Goal: Task Accomplishment & Management: Use online tool/utility

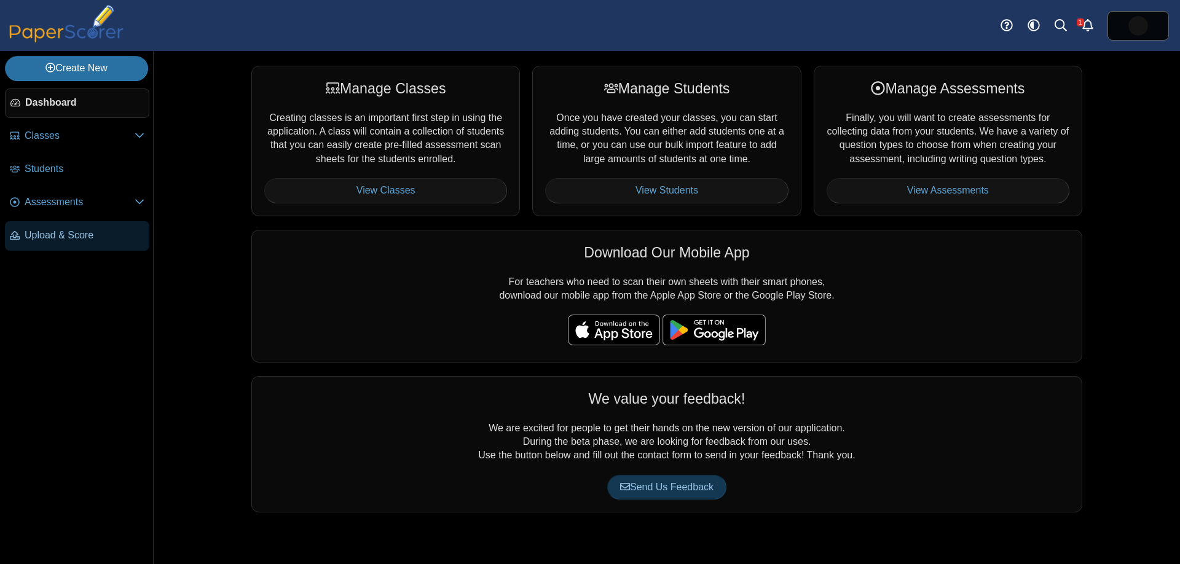
click at [79, 239] on span "Upload & Score" at bounding box center [85, 236] width 120 height 14
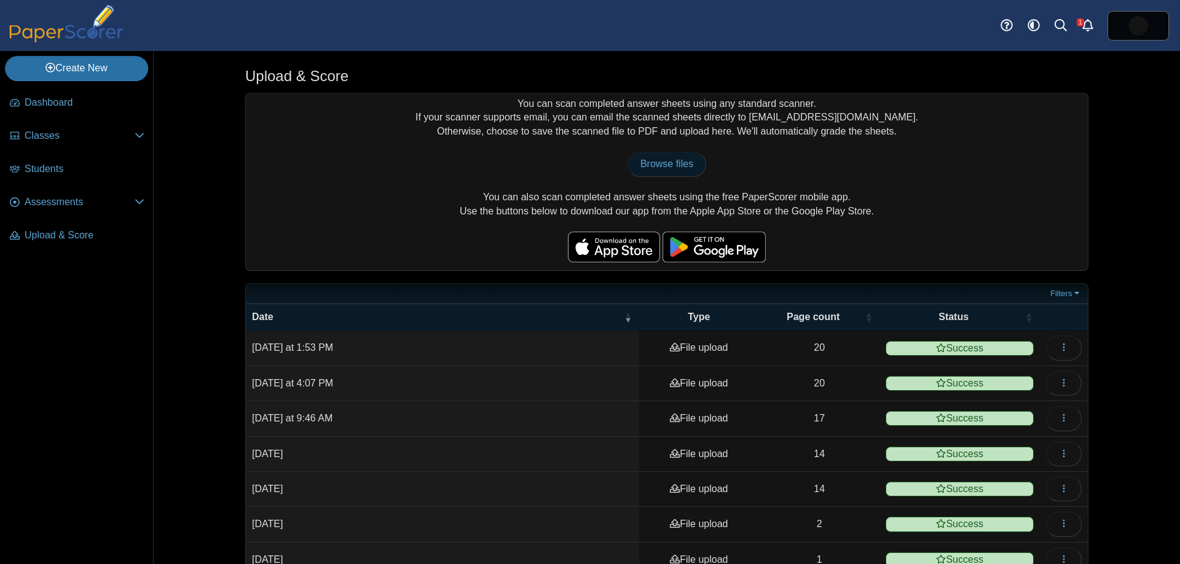
click at [669, 167] on span "Browse files" at bounding box center [667, 164] width 53 height 10
type input "**********"
click at [933, 350] on span "Completed with errors" at bounding box center [959, 348] width 149 height 15
click at [1065, 344] on icon "button" at bounding box center [1064, 347] width 10 height 10
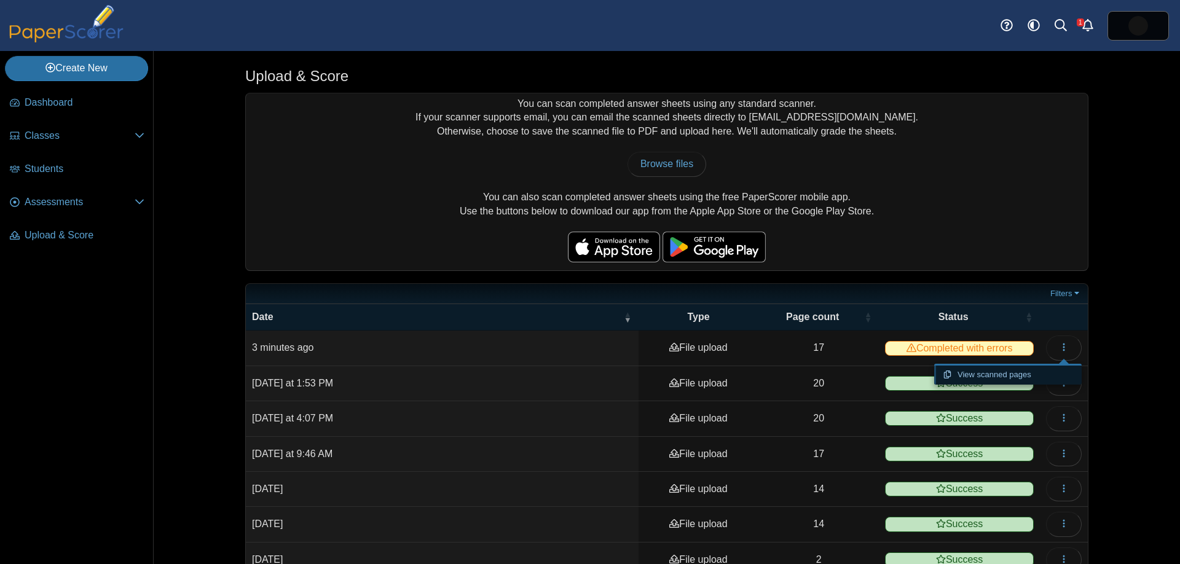
click at [1040, 369] on link "View scanned pages" at bounding box center [1008, 375] width 148 height 18
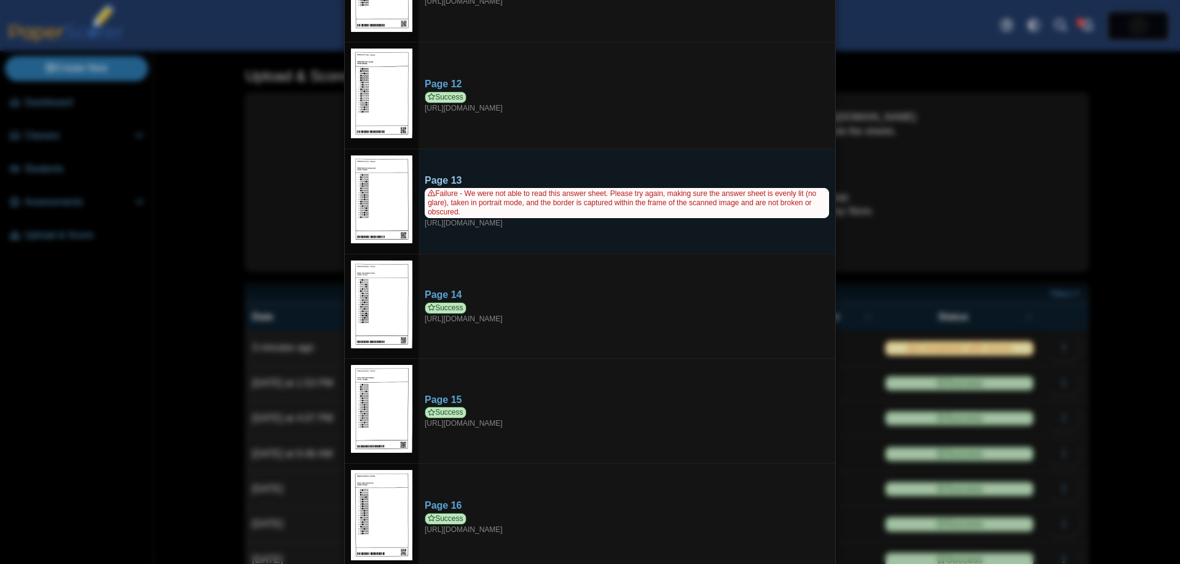
scroll to position [1178, 0]
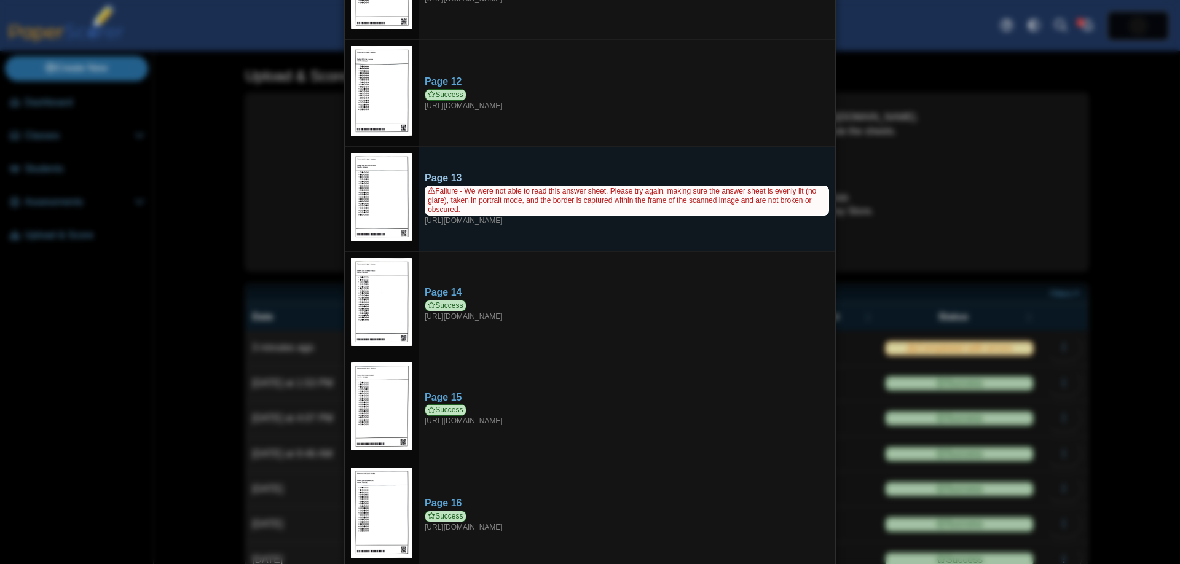
click at [530, 208] on div "Failure - We were not able to read this answer sheet. Please try again, making …" at bounding box center [627, 206] width 405 height 41
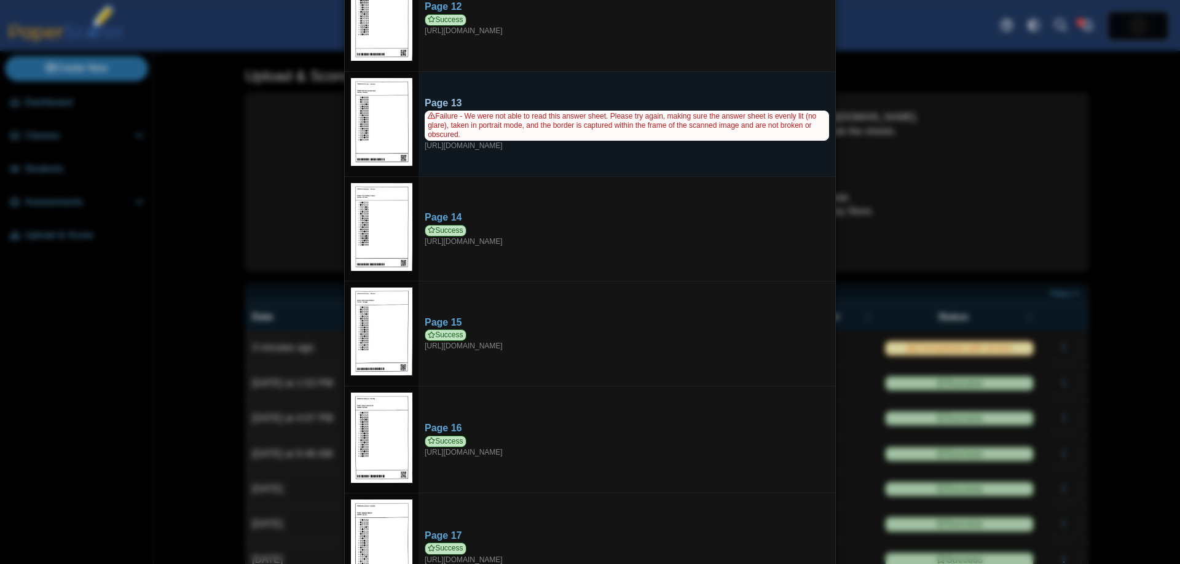
scroll to position [1286, 0]
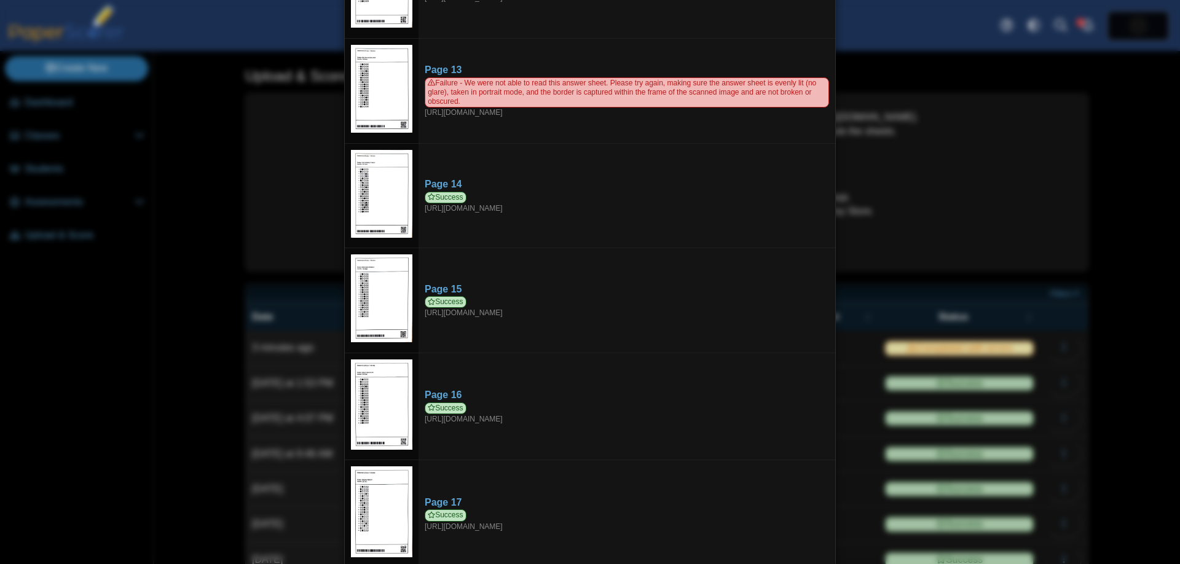
click at [911, 174] on div "Viewing upload details Scan results: 16 Successful scans | 1 Failed scans Page …" at bounding box center [590, 282] width 1180 height 564
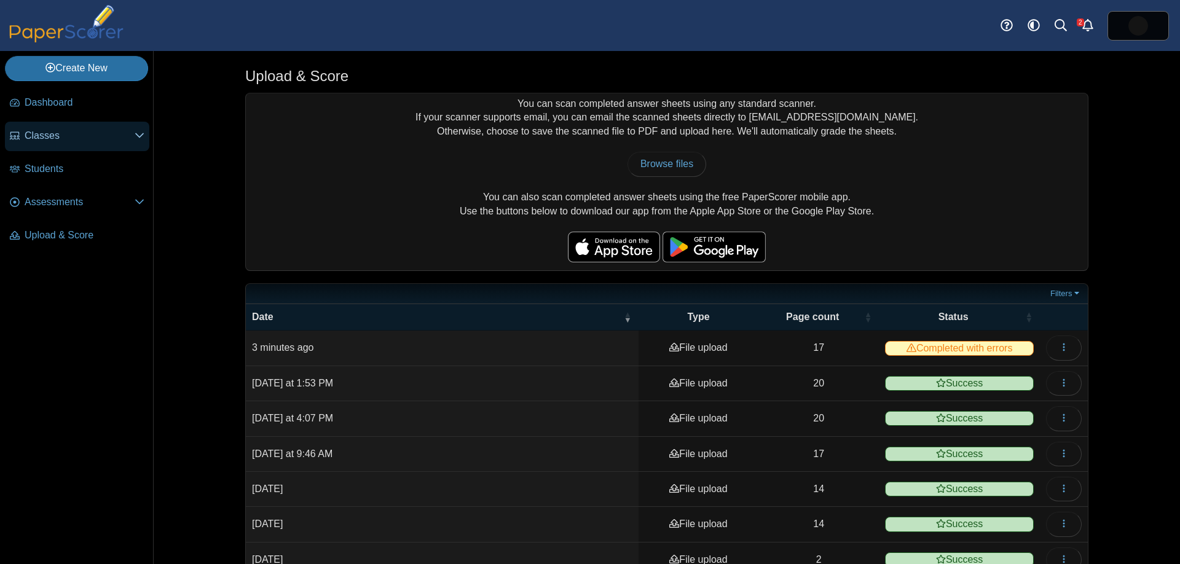
click at [69, 140] on span "Classes" at bounding box center [80, 136] width 110 height 14
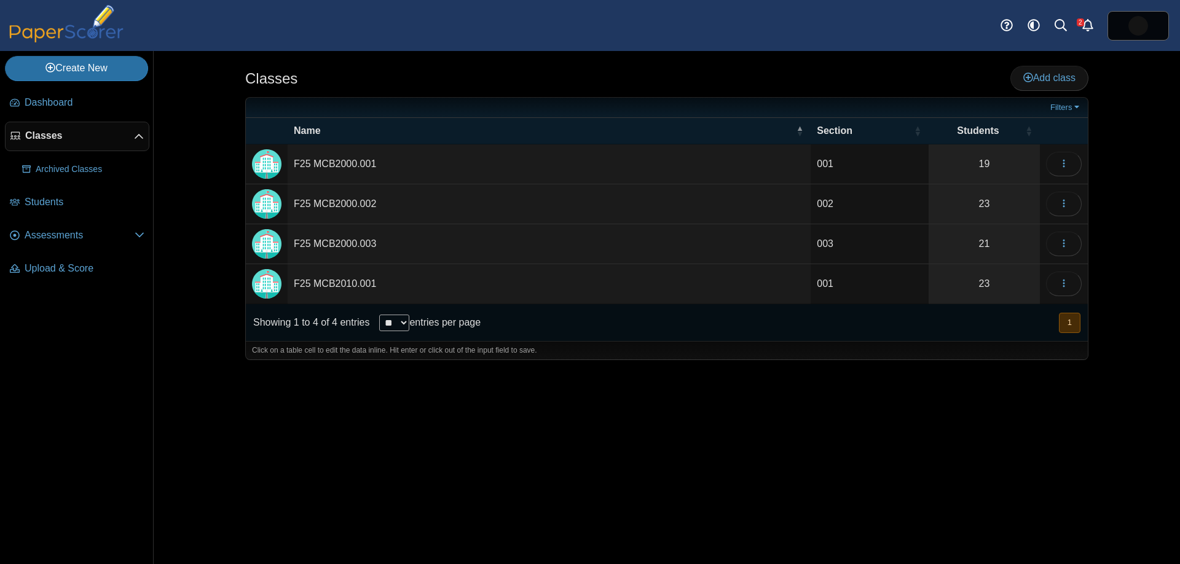
click at [299, 200] on td "F25 MCB2000.002" at bounding box center [549, 204] width 523 height 40
click at [1077, 209] on button "button" at bounding box center [1064, 204] width 36 height 25
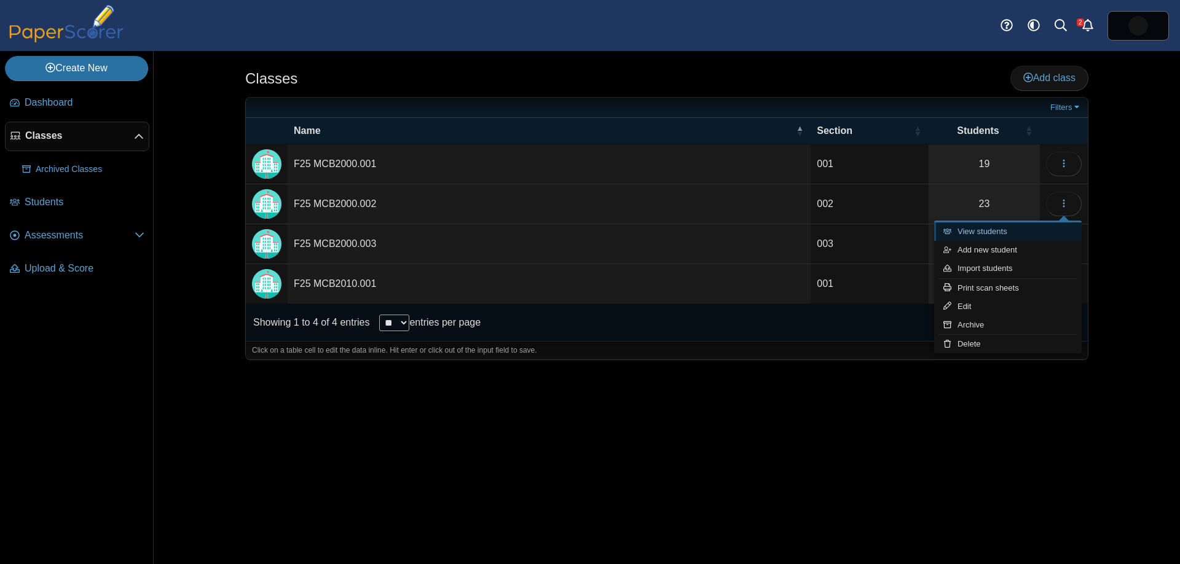
click at [1061, 229] on link "View students" at bounding box center [1008, 232] width 148 height 18
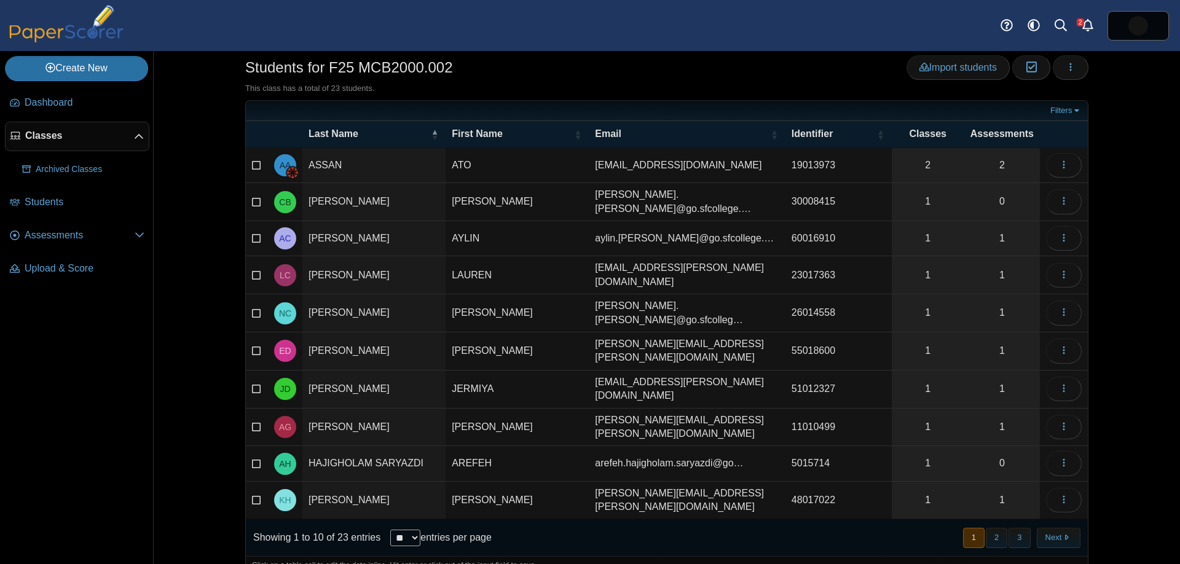
scroll to position [30, 0]
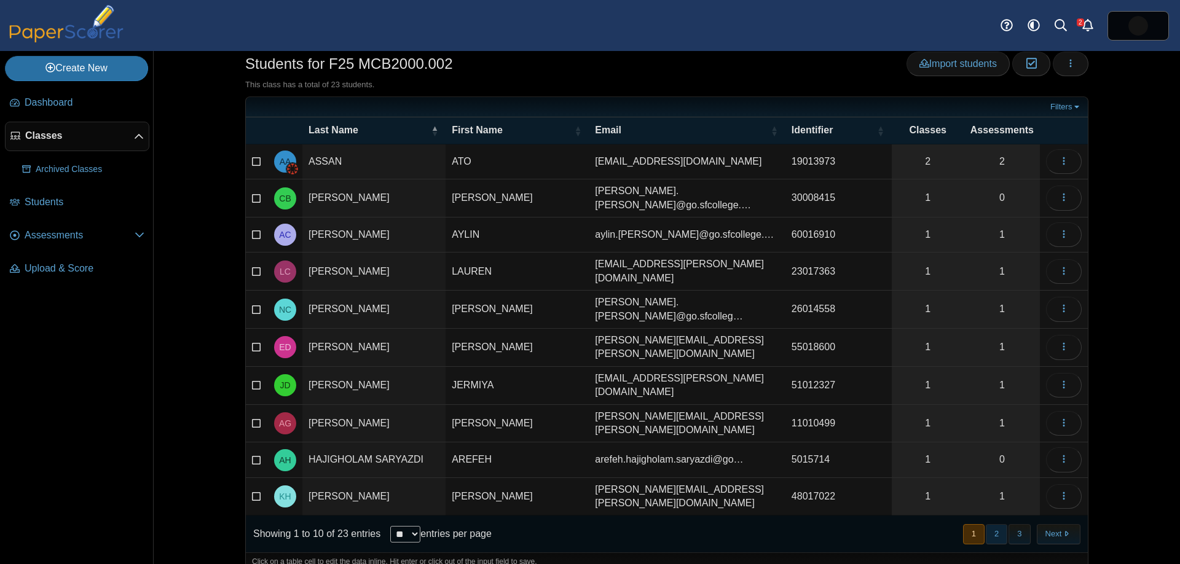
click at [995, 524] on button "2" at bounding box center [997, 534] width 22 height 20
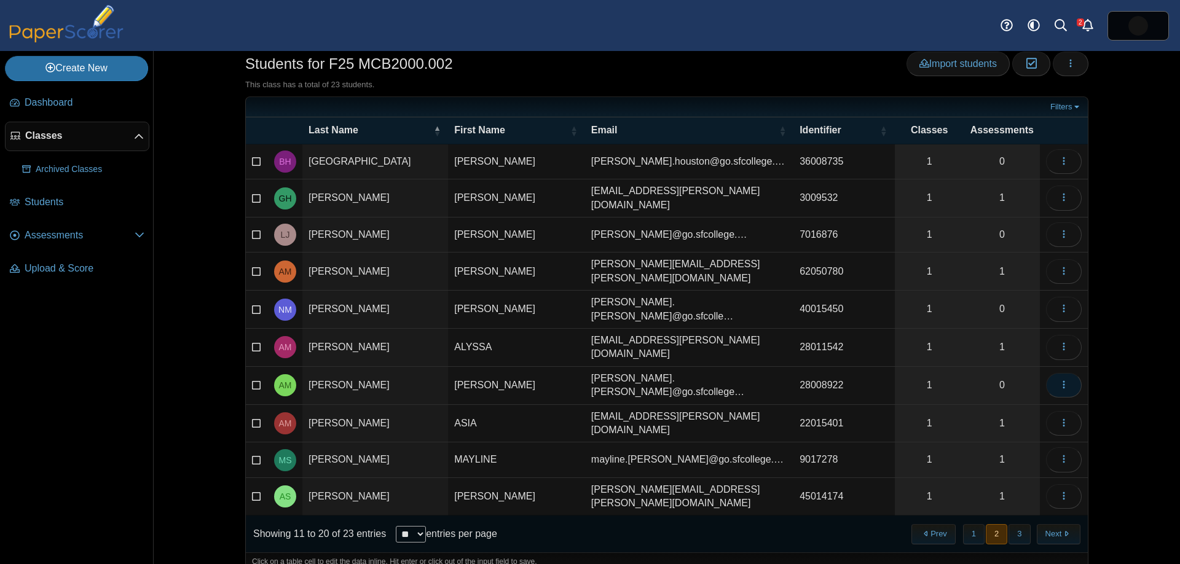
click at [1075, 376] on button "button" at bounding box center [1064, 385] width 36 height 25
click at [1059, 434] on link "View assessments" at bounding box center [1008, 438] width 148 height 18
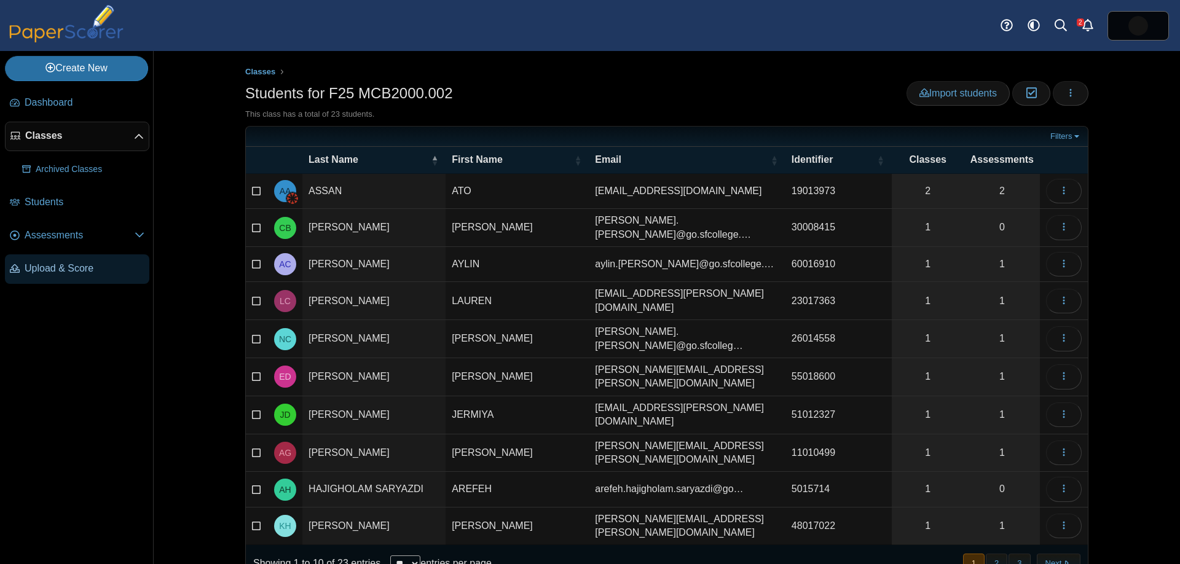
click at [85, 262] on span "Upload & Score" at bounding box center [85, 269] width 120 height 14
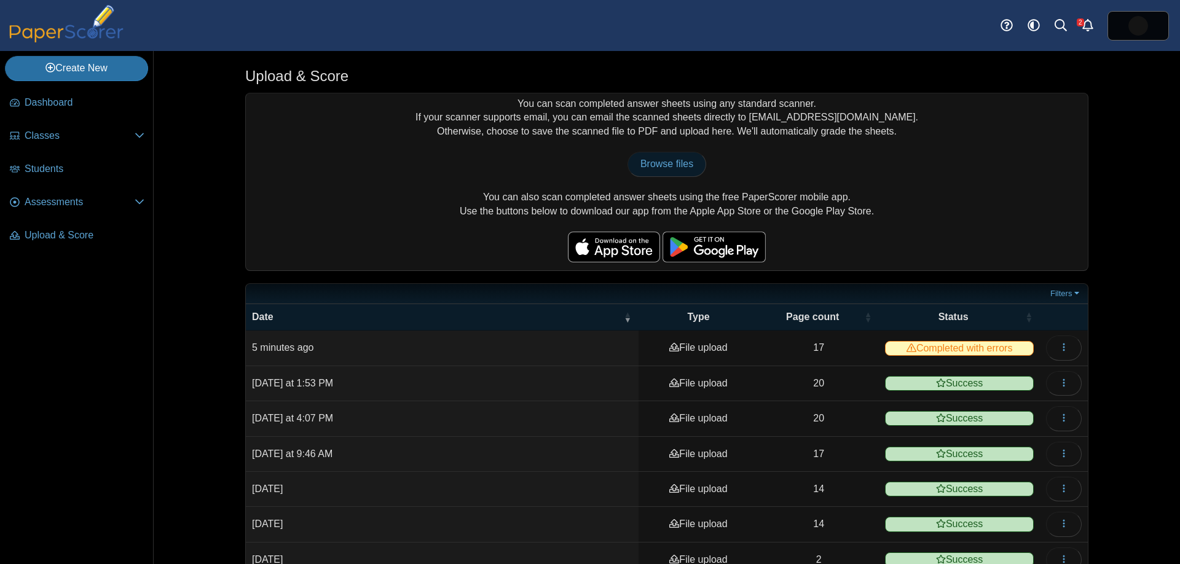
click at [686, 157] on link "Browse files" at bounding box center [667, 164] width 79 height 25
type input "**********"
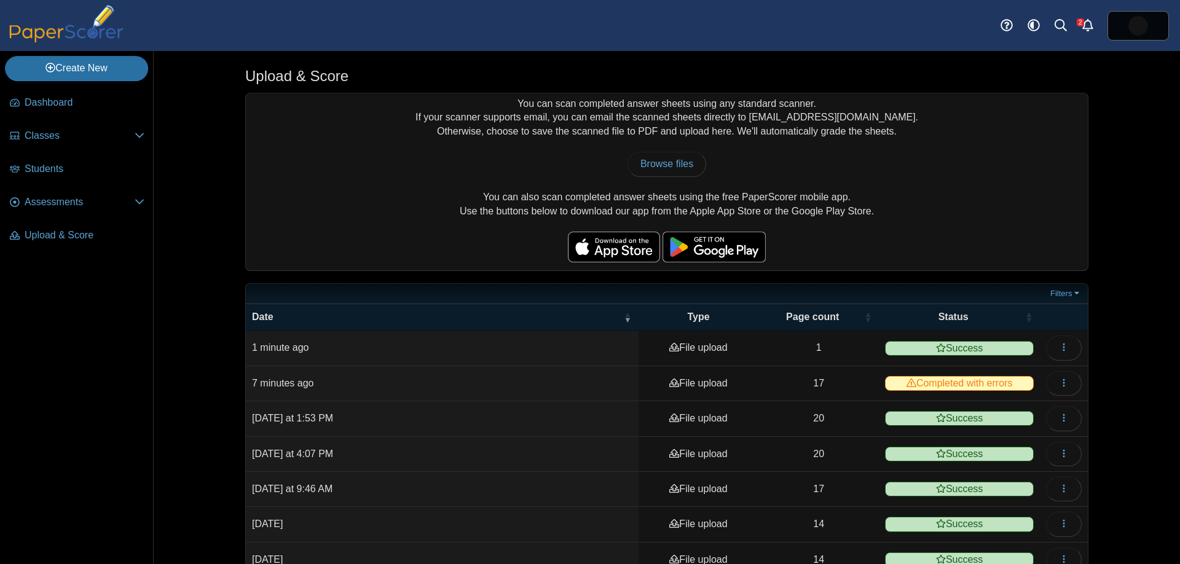
scroll to position [1, 0]
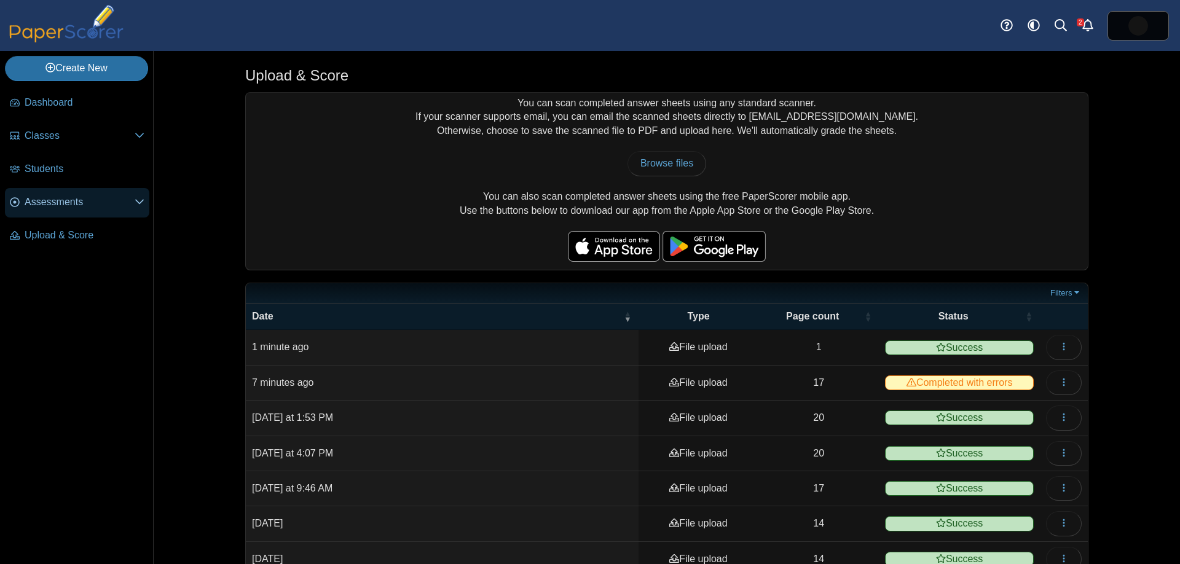
click at [75, 207] on span "Assessments" at bounding box center [80, 203] width 110 height 14
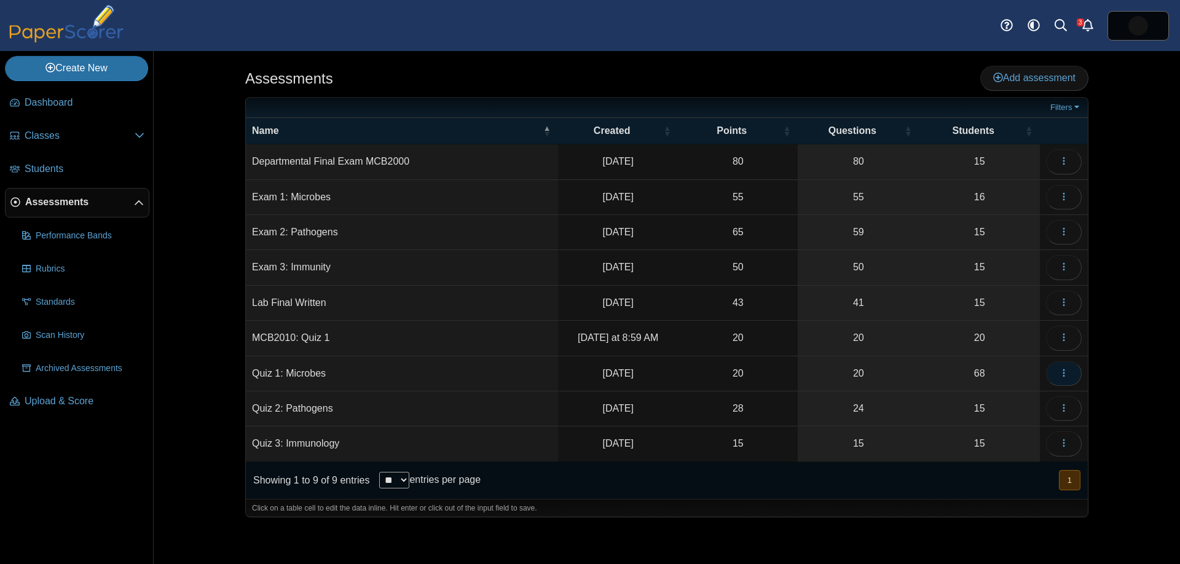
click at [1067, 374] on icon "button" at bounding box center [1064, 373] width 10 height 10
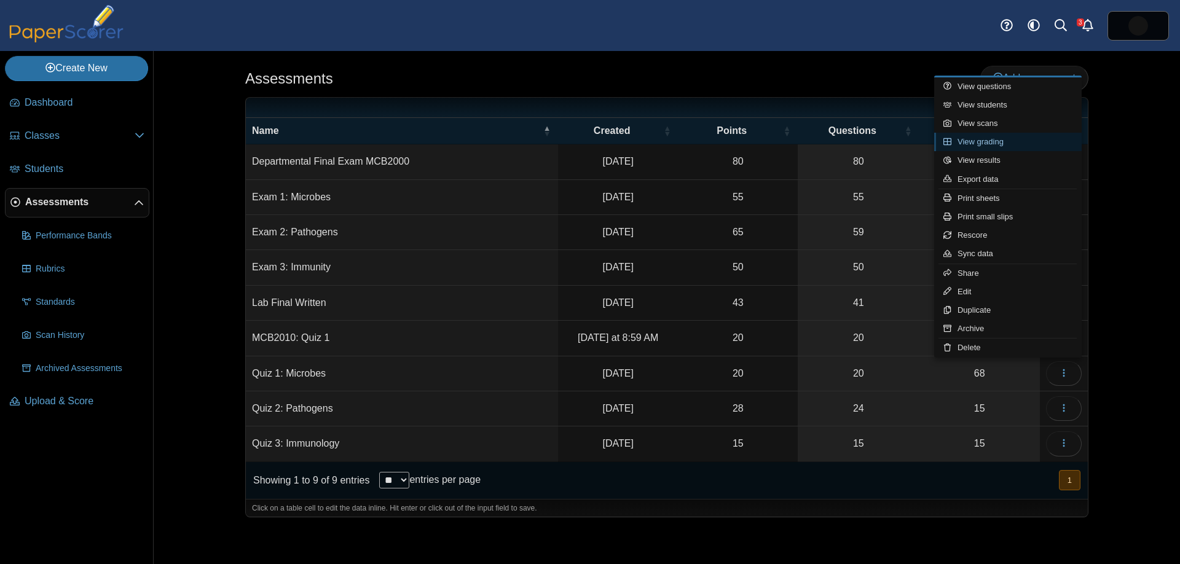
click at [1016, 137] on link "View grading" at bounding box center [1008, 142] width 148 height 18
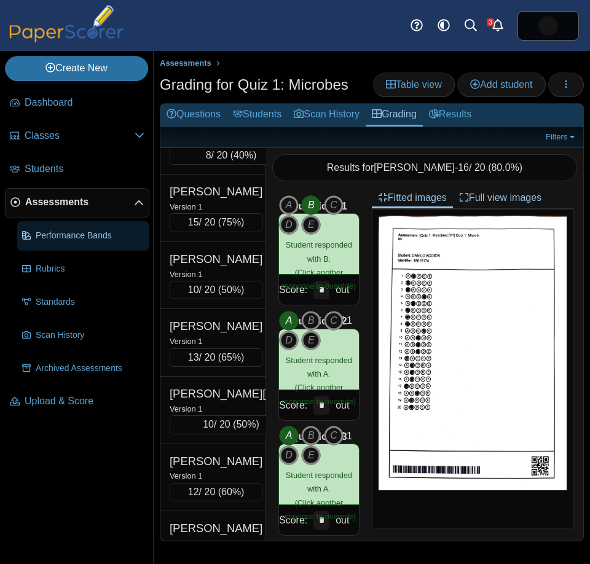
scroll to position [917, 0]
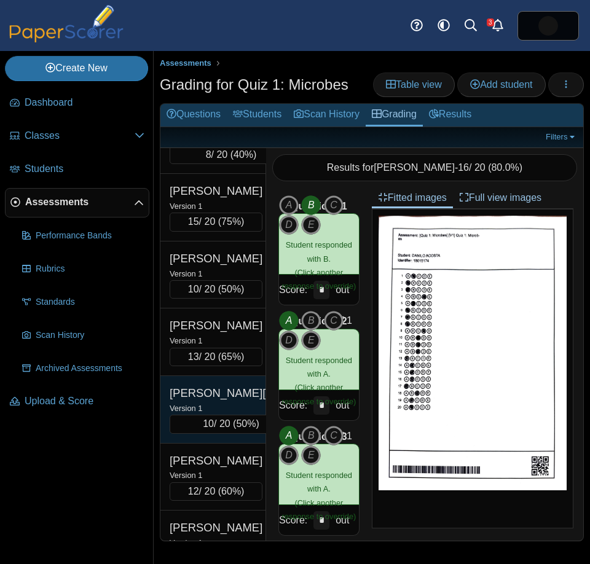
click at [208, 404] on div "Version 1" at bounding box center [231, 408] width 123 height 14
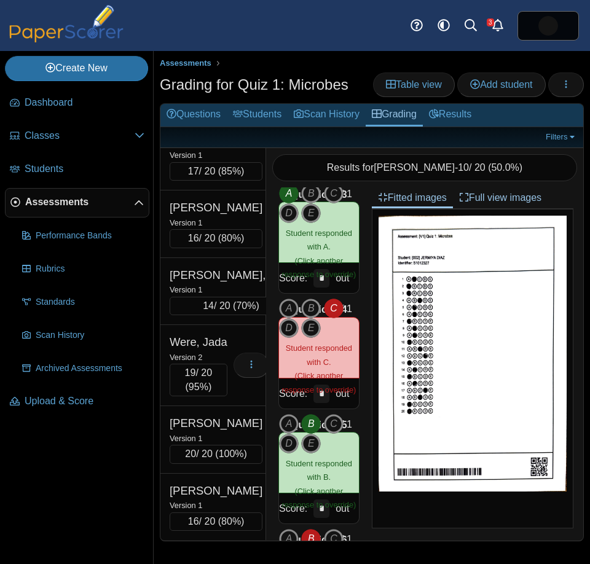
scroll to position [4213, 0]
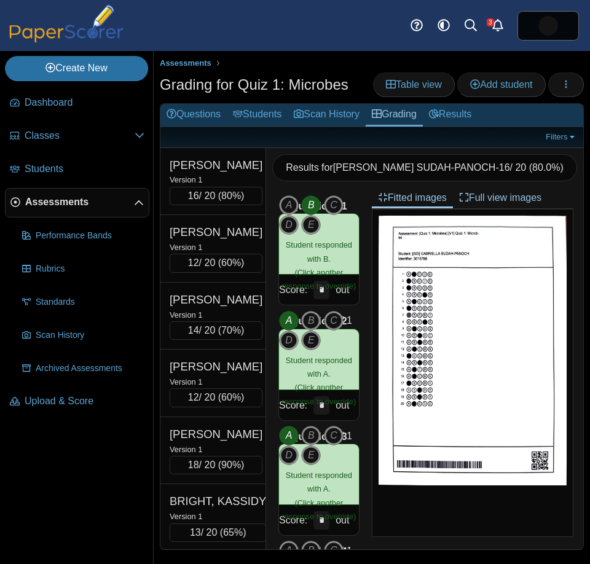
scroll to position [3074, 0]
